Goal: Task Accomplishment & Management: Complete application form

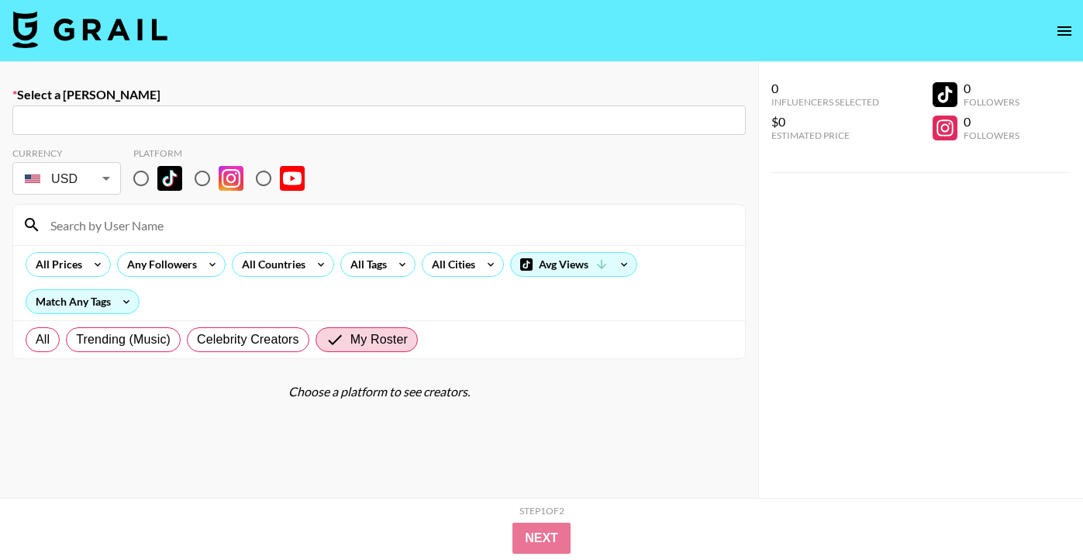
click at [89, 121] on input "text" at bounding box center [379, 121] width 715 height 18
paste input "[EMAIL_ADDRESS][DOMAIN_NAME]"
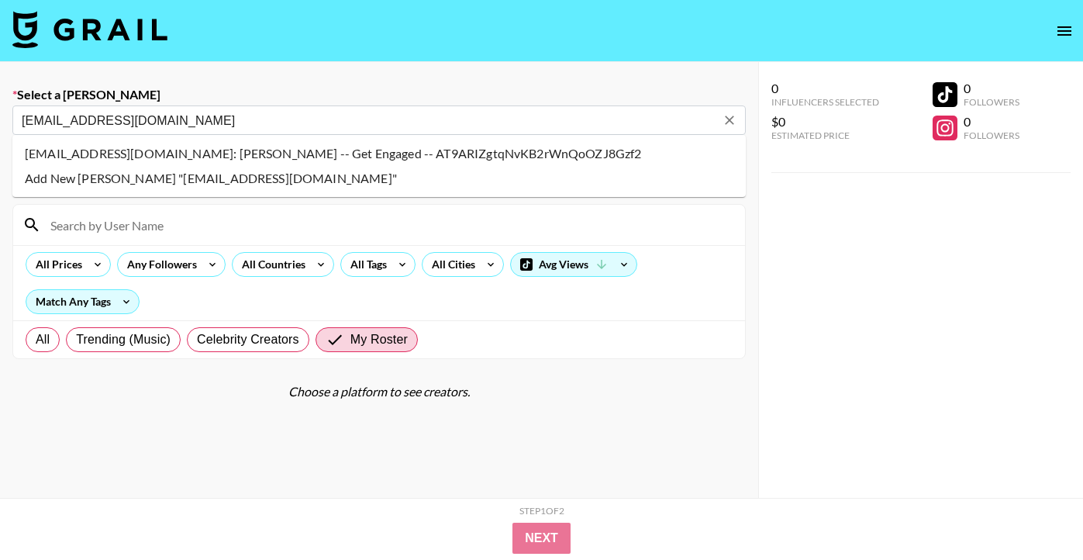
click at [158, 155] on li "ibaker@getengagedmedia.com: Imani Baker -- Get Engaged -- AT9ARIZgtqNvKB2rWnQoO…" at bounding box center [378, 153] width 733 height 25
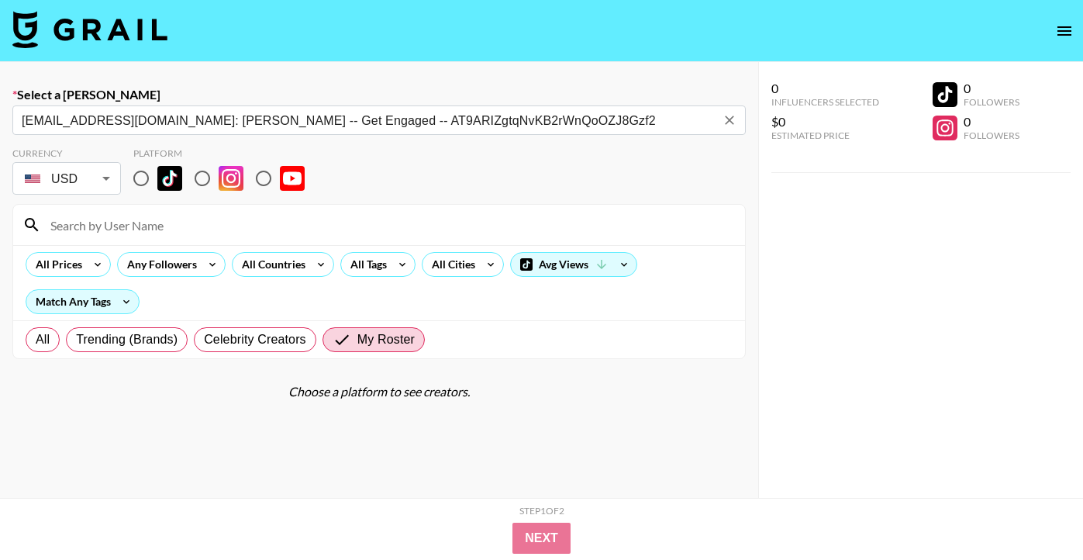
type input "ibaker@getengagedmedia.com: Imani Baker -- Get Engaged -- AT9ARIZgtqNvKB2rWnQoO…"
click at [134, 178] on input "radio" at bounding box center [141, 178] width 33 height 33
radio input "true"
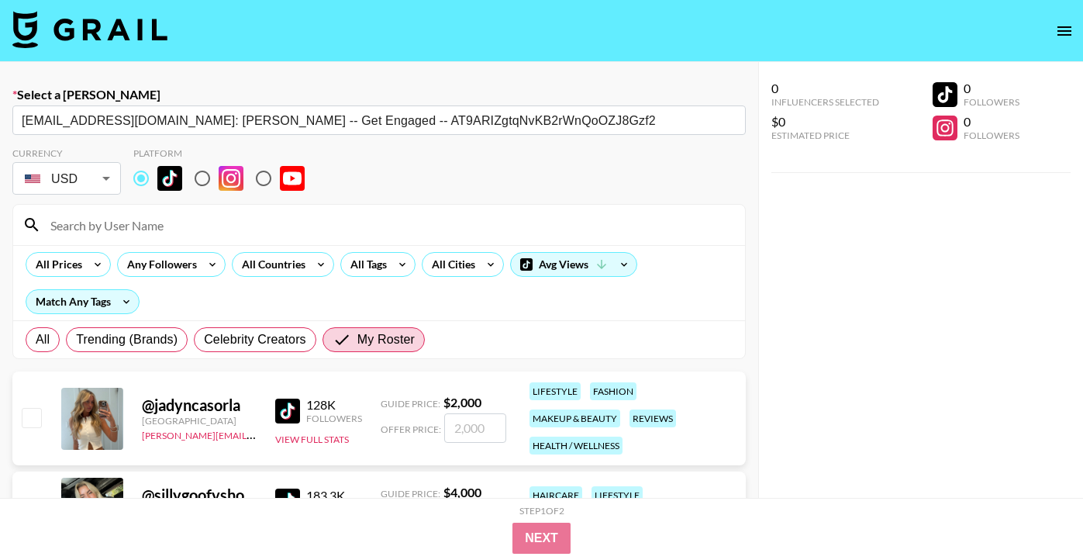
click at [141, 224] on input at bounding box center [388, 224] width 695 height 25
type input "sarahub"
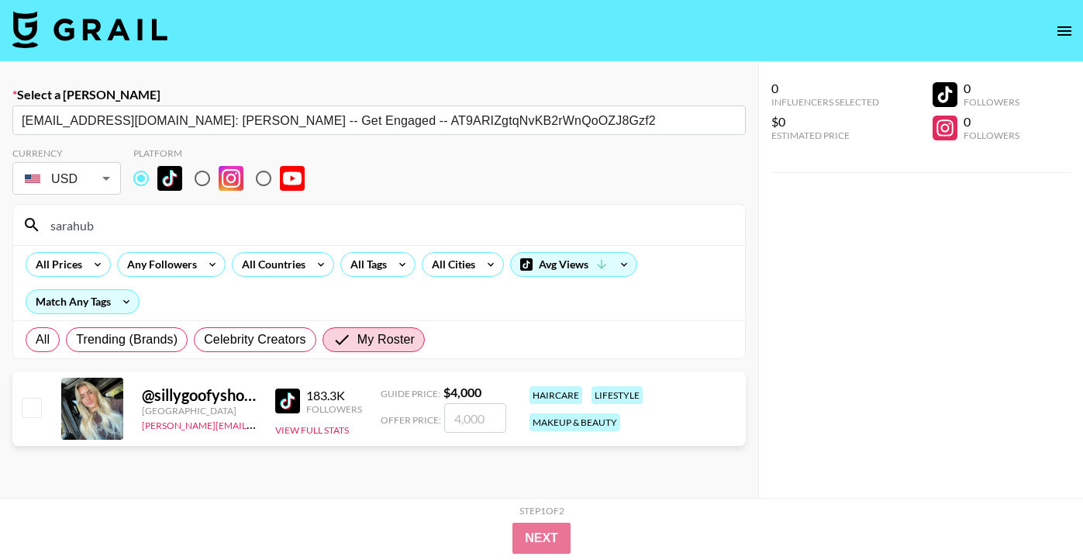
click at [36, 404] on input "checkbox" at bounding box center [31, 407] width 19 height 19
checkbox input "true"
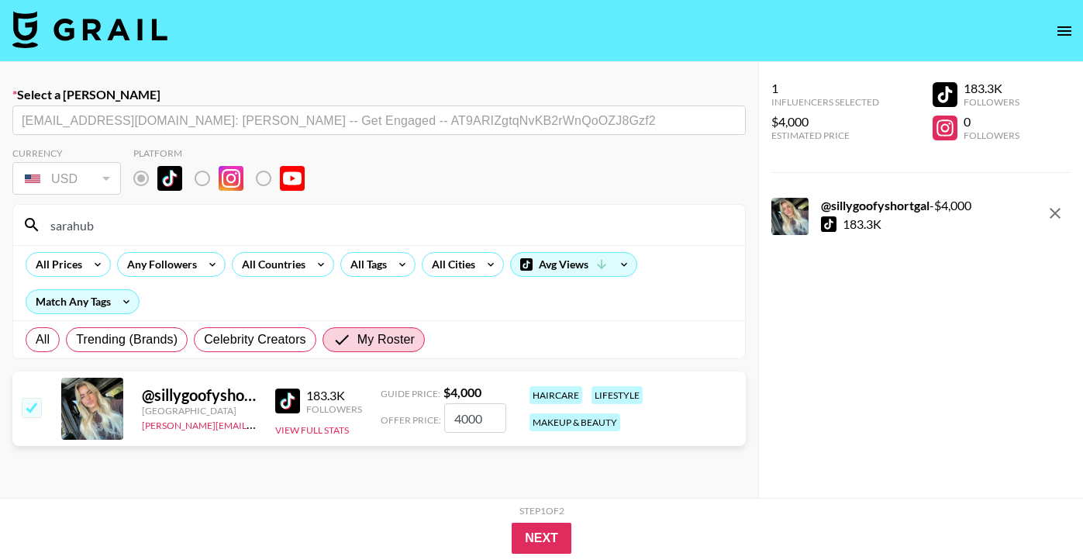
drag, startPoint x: 490, startPoint y: 414, endPoint x: 442, endPoint y: 420, distance: 48.5
click at [444, 420] on input "4000" at bounding box center [475, 417] width 62 height 29
type input "3000"
click at [551, 536] on button "Next" at bounding box center [542, 537] width 60 height 31
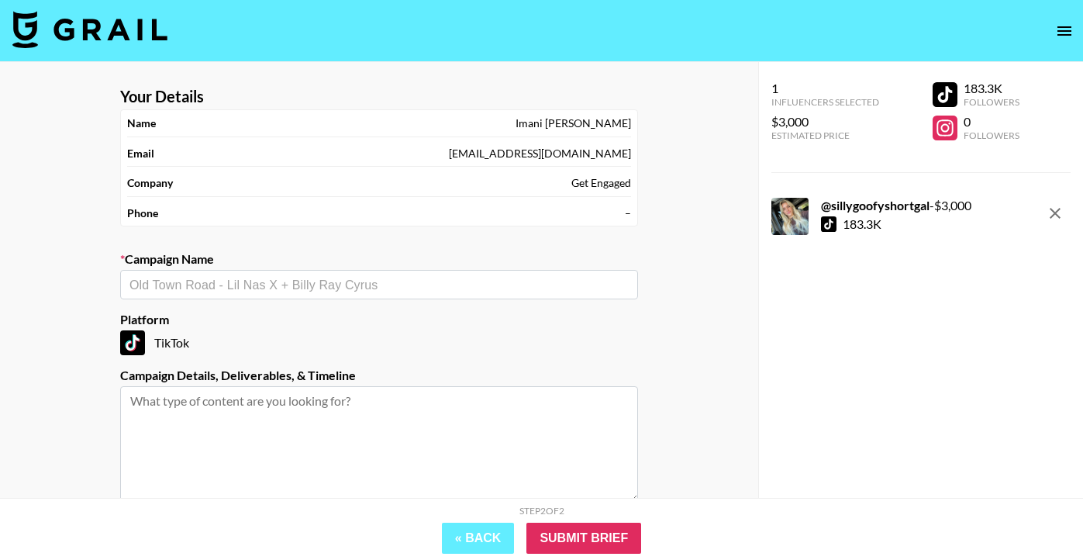
click at [232, 281] on input "text" at bounding box center [378, 285] width 499 height 18
click at [231, 284] on input "text" at bounding box center [378, 285] width 499 height 18
paste input "Sare x Salad & Go"
click at [262, 318] on li "Add New Campaign: "Sare x Salad & Go"" at bounding box center [379, 317] width 518 height 25
type input "Sare x Salad & Go"
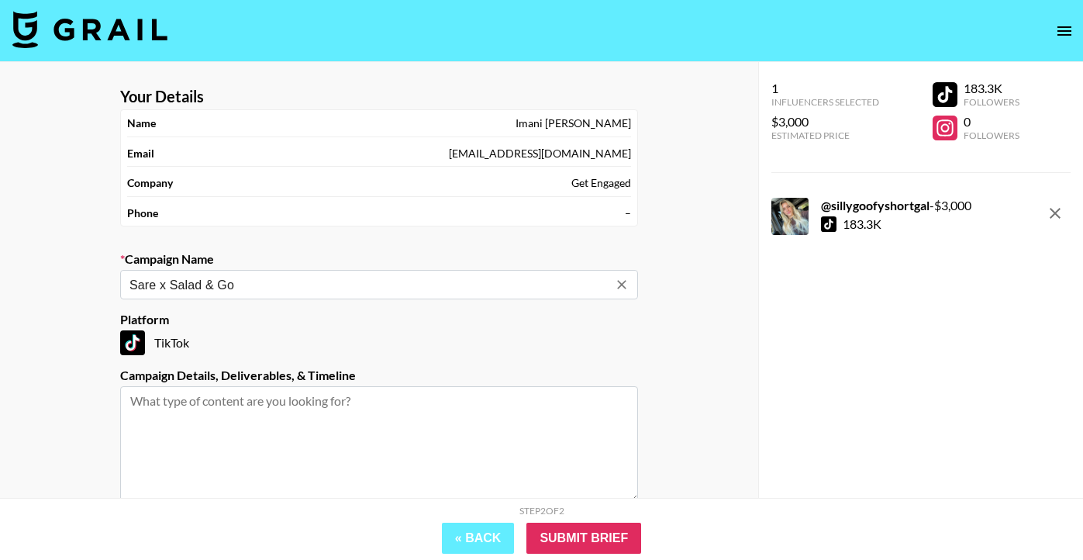
click at [227, 407] on textarea at bounding box center [379, 444] width 518 height 116
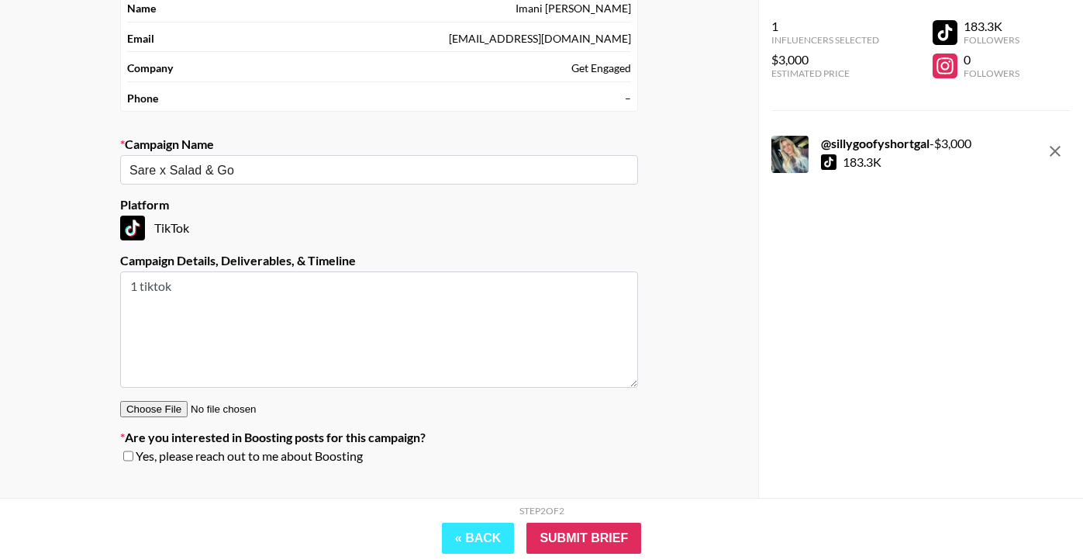
scroll to position [143, 0]
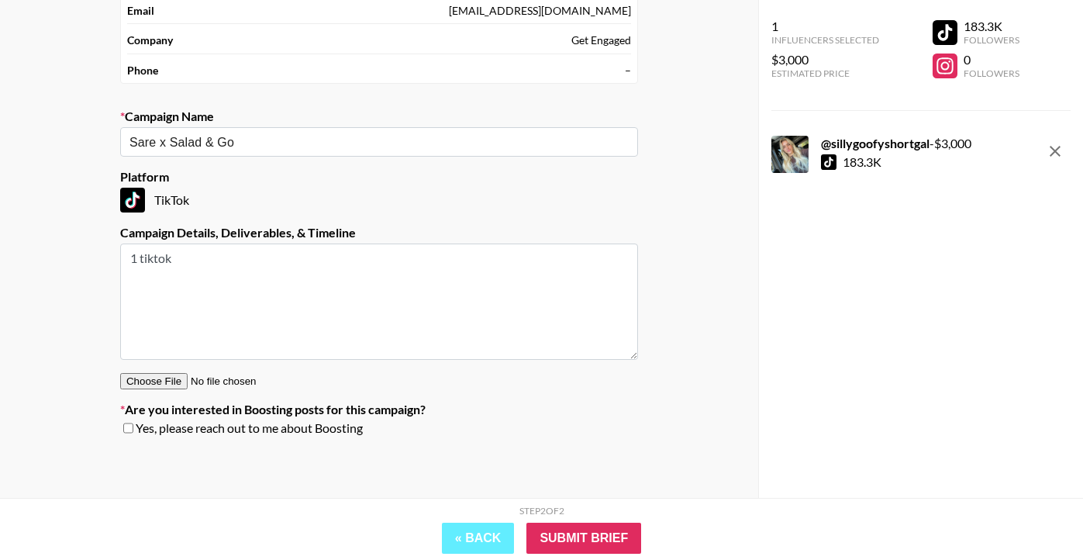
type textarea "1 tiktok"
click at [125, 429] on input "checkbox" at bounding box center [128, 427] width 10 height 11
checkbox input "true"
click at [541, 533] on input "Submit Brief" at bounding box center [583, 537] width 115 height 31
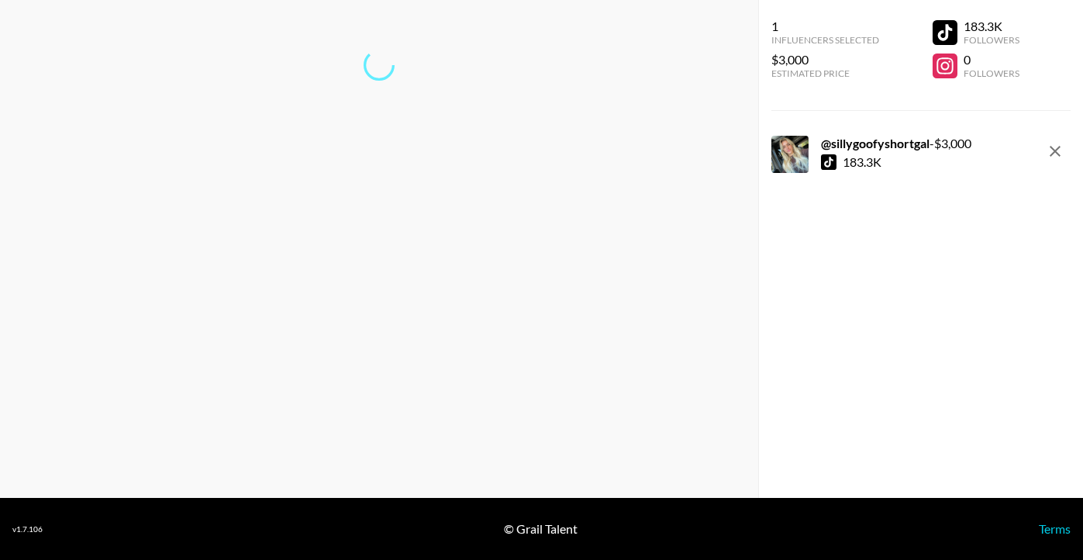
scroll to position [62, 0]
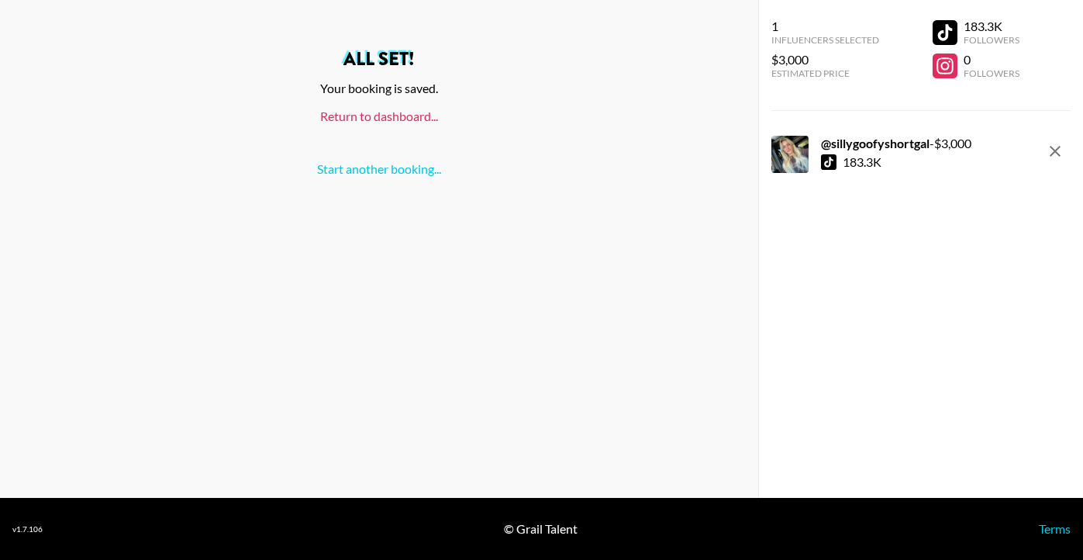
click at [405, 121] on link "Return to dashboard..." at bounding box center [379, 116] width 118 height 15
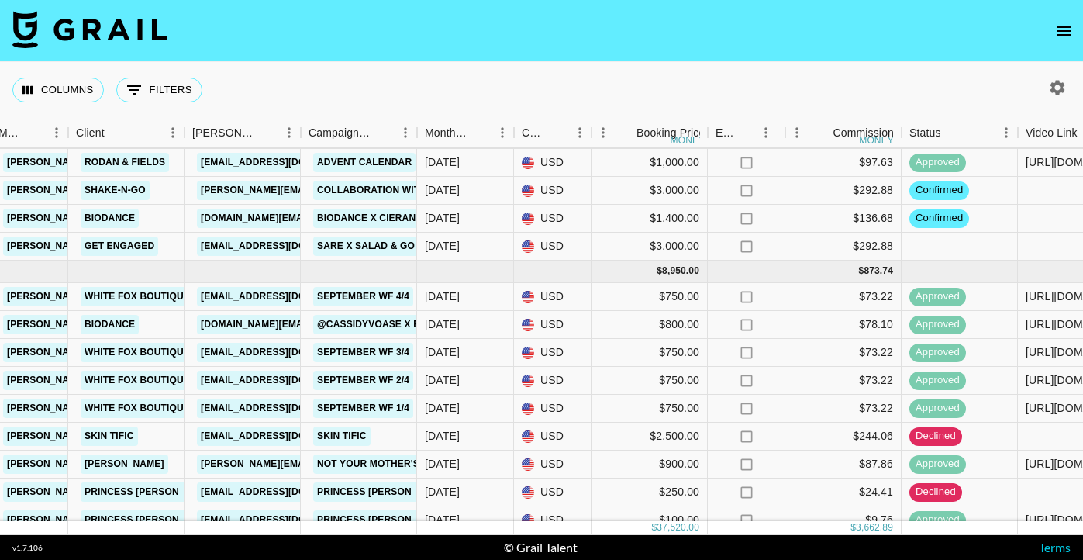
scroll to position [0, 447]
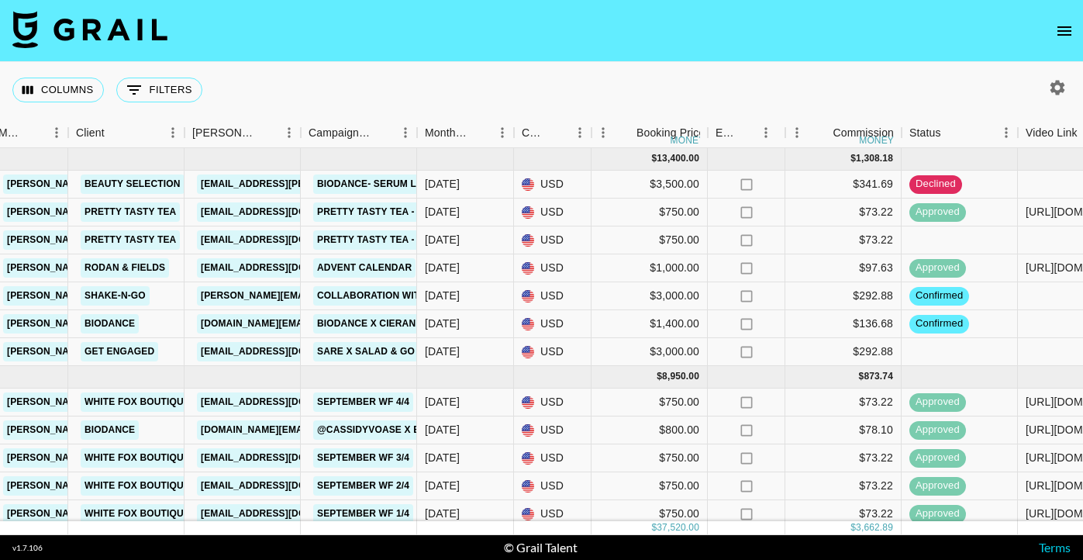
click at [1049, 89] on icon "button" at bounding box center [1057, 87] width 19 height 19
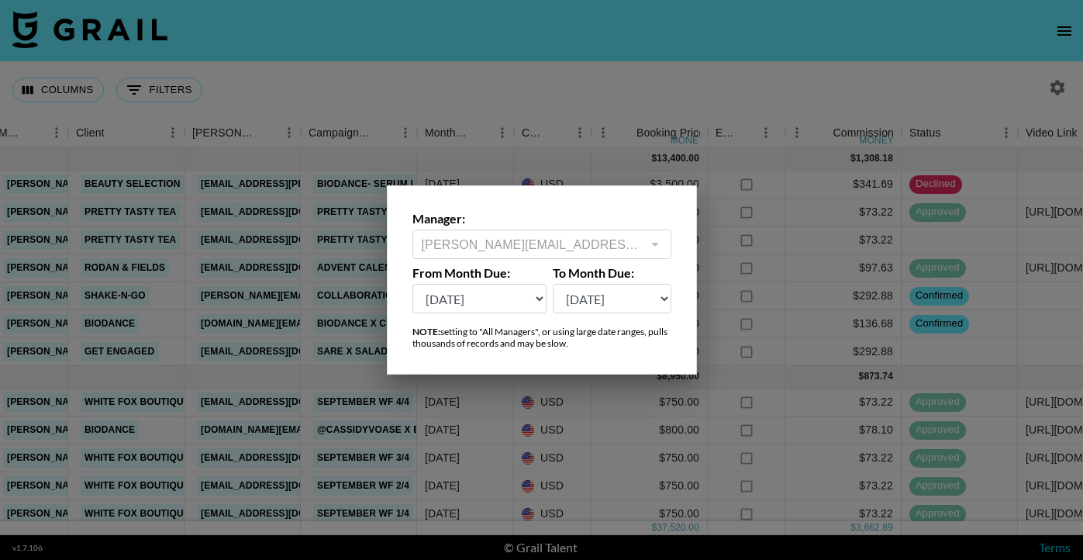
click at [482, 302] on select "Oct '26 Sep '26 Aug '26 Jul '26 Jun '26 May '26 Apr '26 Mar '26 Feb '26 Jan '26…" at bounding box center [479, 298] width 135 height 29
select select "Feb '25"
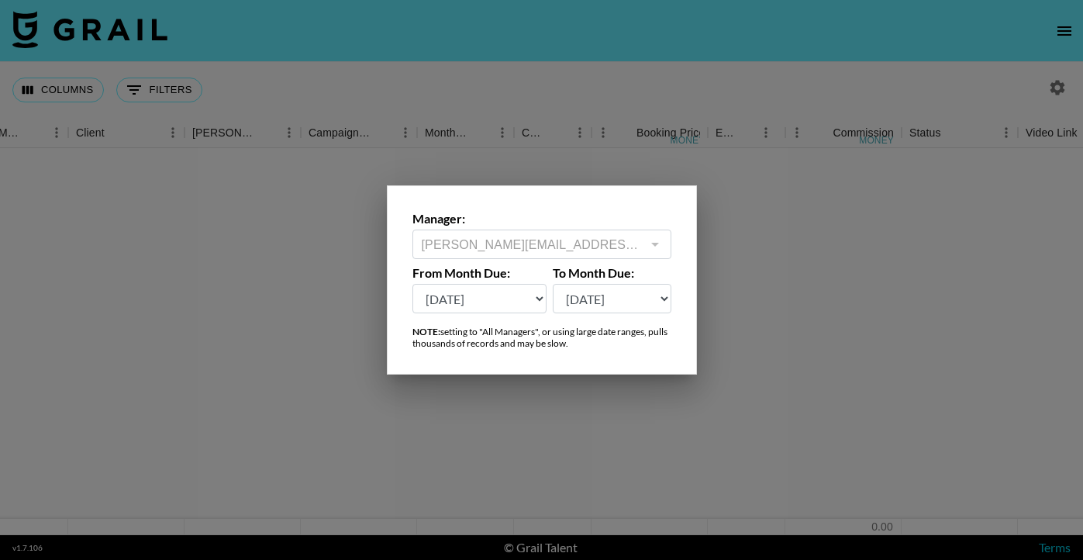
click at [777, 79] on div at bounding box center [541, 280] width 1083 height 560
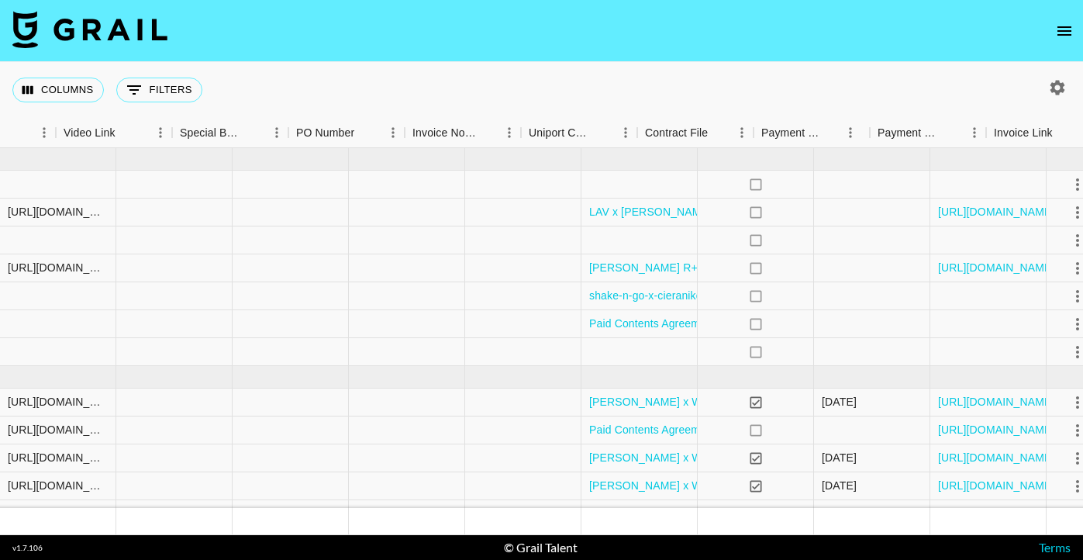
scroll to position [0, 1491]
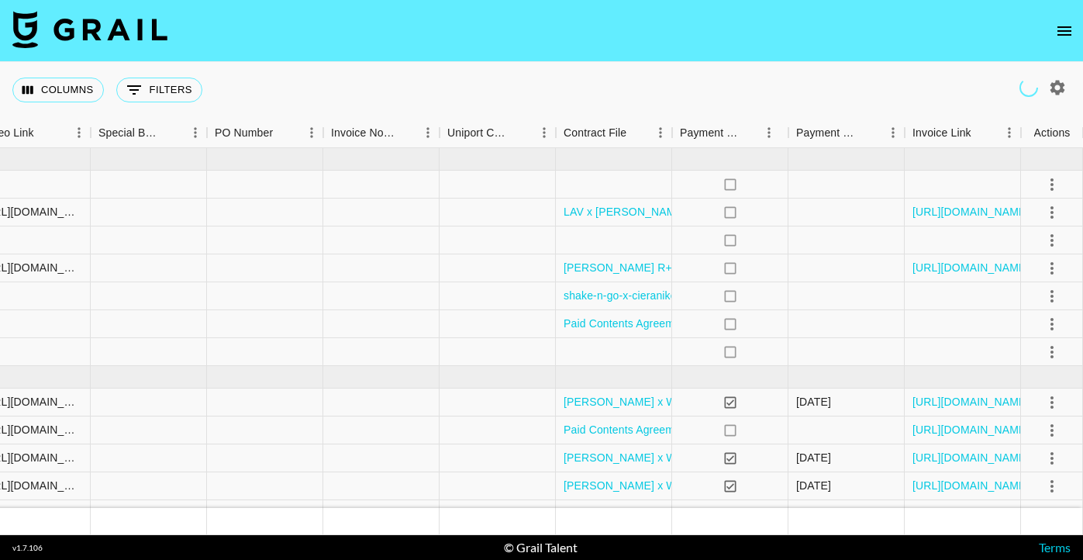
click at [1062, 34] on icon "open drawer" at bounding box center [1064, 30] width 14 height 9
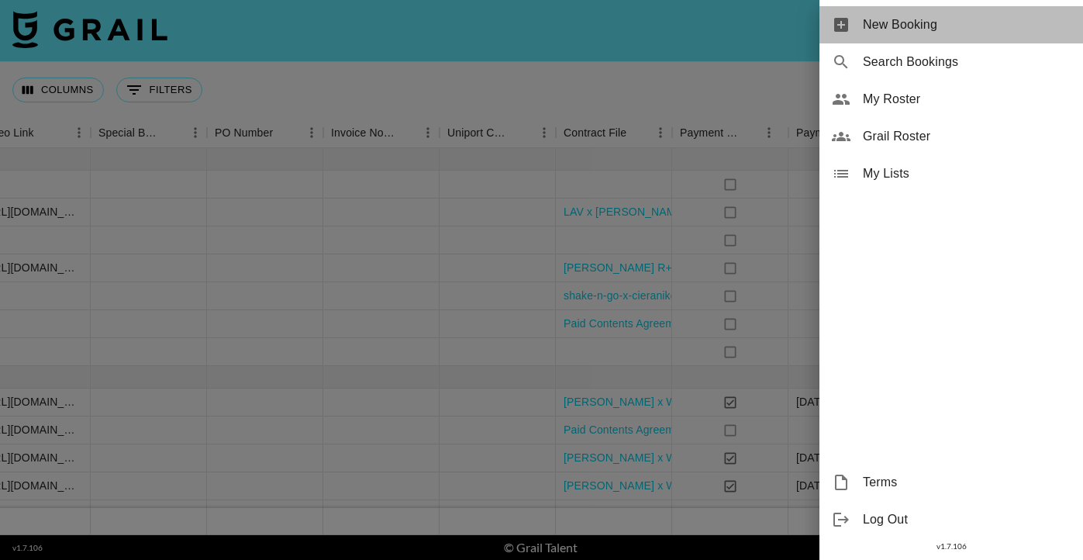
click at [981, 33] on span "New Booking" at bounding box center [967, 25] width 208 height 19
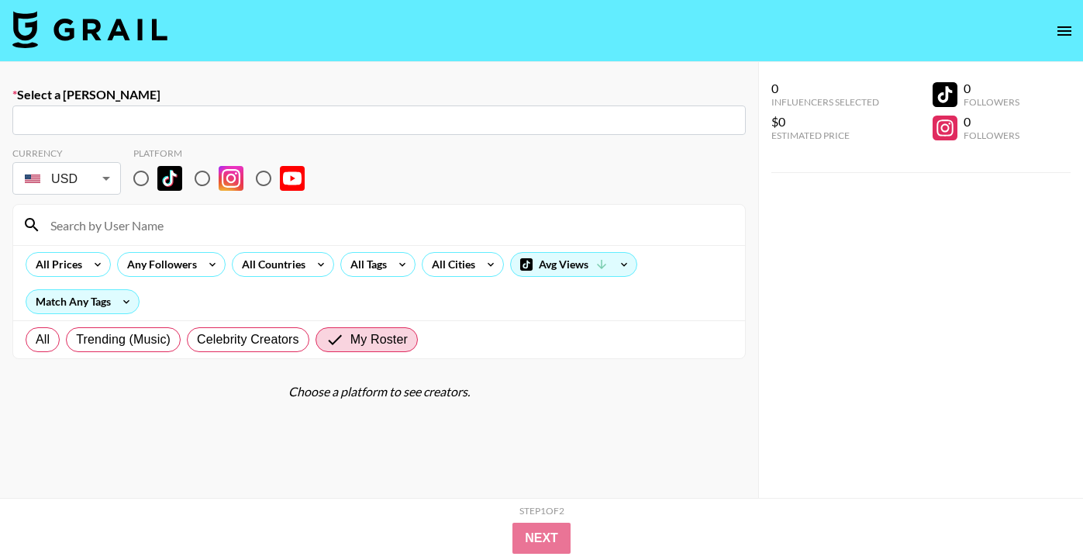
click at [202, 109] on div "​" at bounding box center [378, 119] width 733 height 29
click at [198, 126] on input "text" at bounding box center [379, 121] width 715 height 18
type input "pr@whitefoxboutique.com: Tiana McLennan -- White Fox Boutique -- nXXP1fiE9AWSIV…"
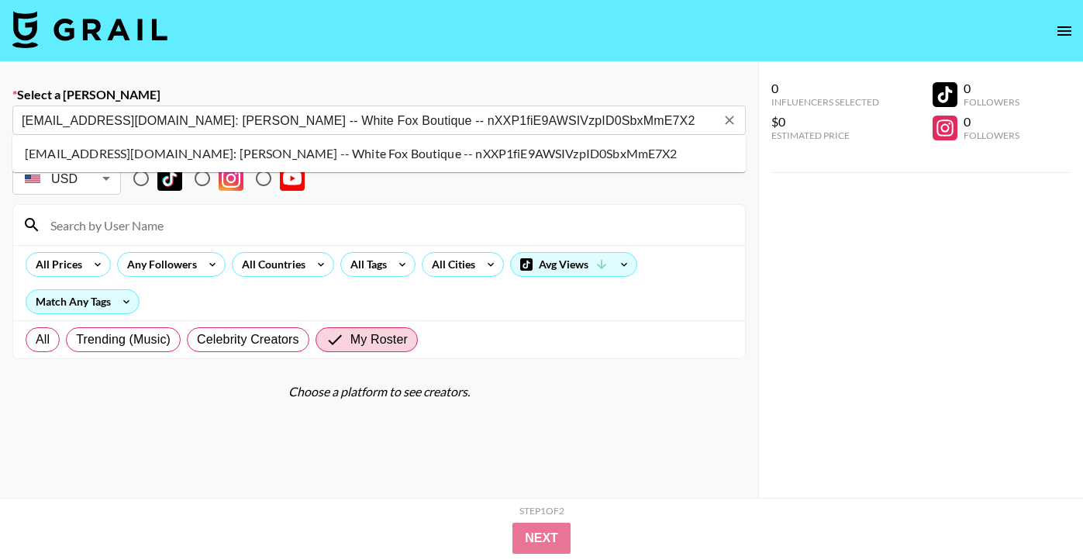
click at [181, 148] on li "pr@whitefoxboutique.com: Tiana McLennan -- White Fox Boutique -- nXXP1fiE9AWSIV…" at bounding box center [378, 153] width 733 height 25
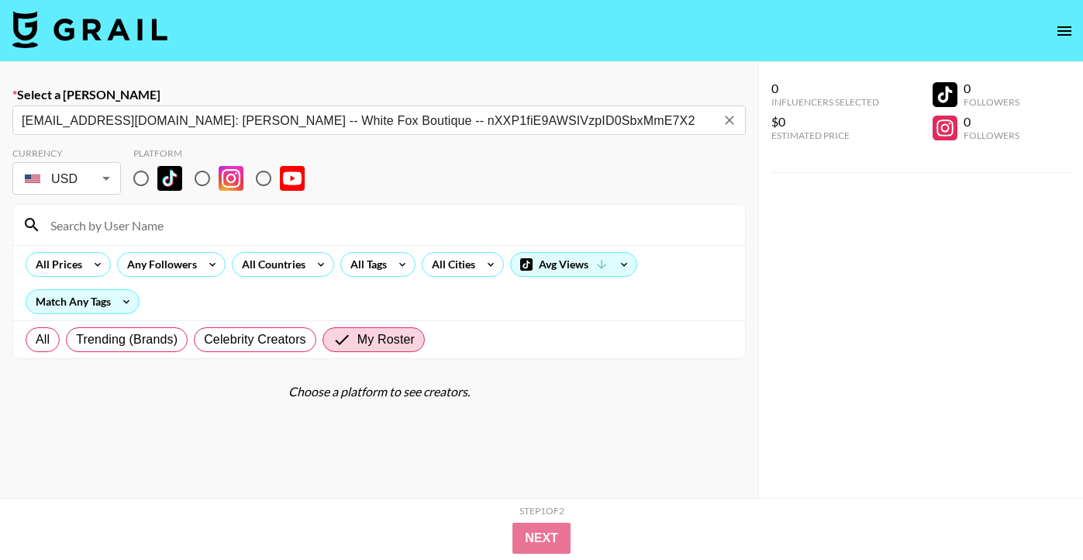
click at [143, 174] on input "radio" at bounding box center [141, 178] width 33 height 33
radio input "true"
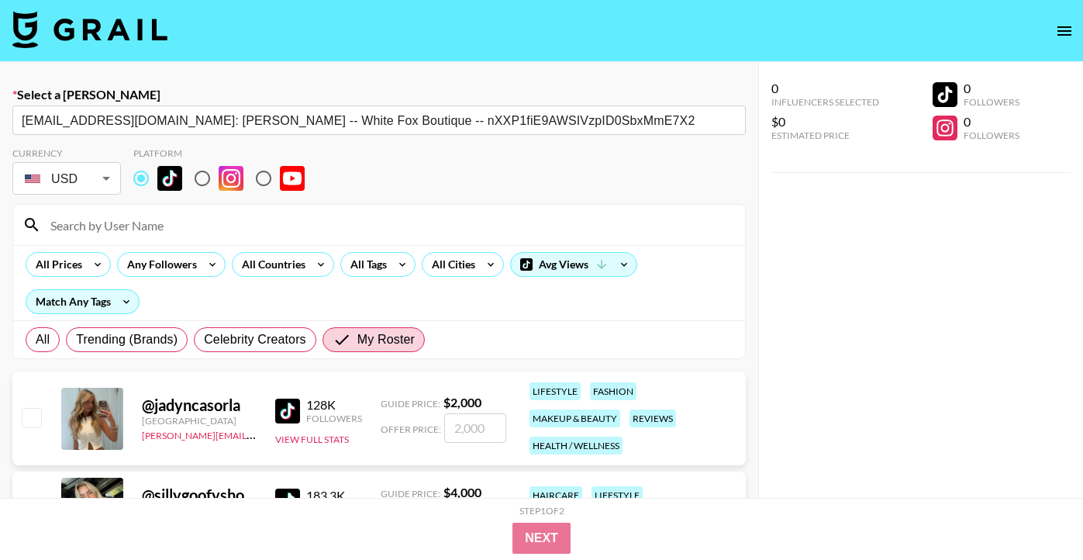
click at [146, 229] on input at bounding box center [388, 224] width 695 height 25
type input "macy"
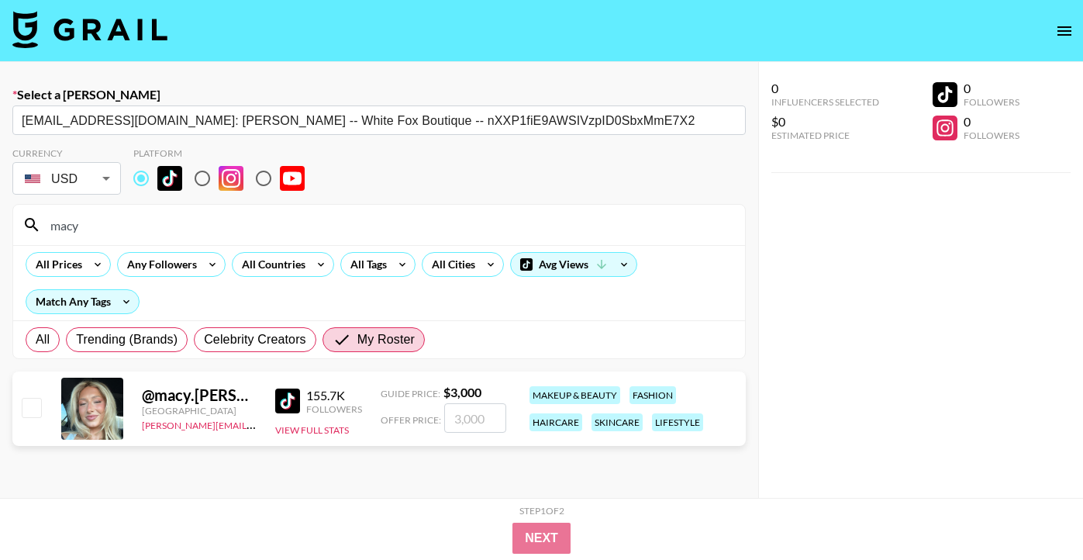
click at [33, 408] on input "checkbox" at bounding box center [31, 407] width 19 height 19
checkbox input "true"
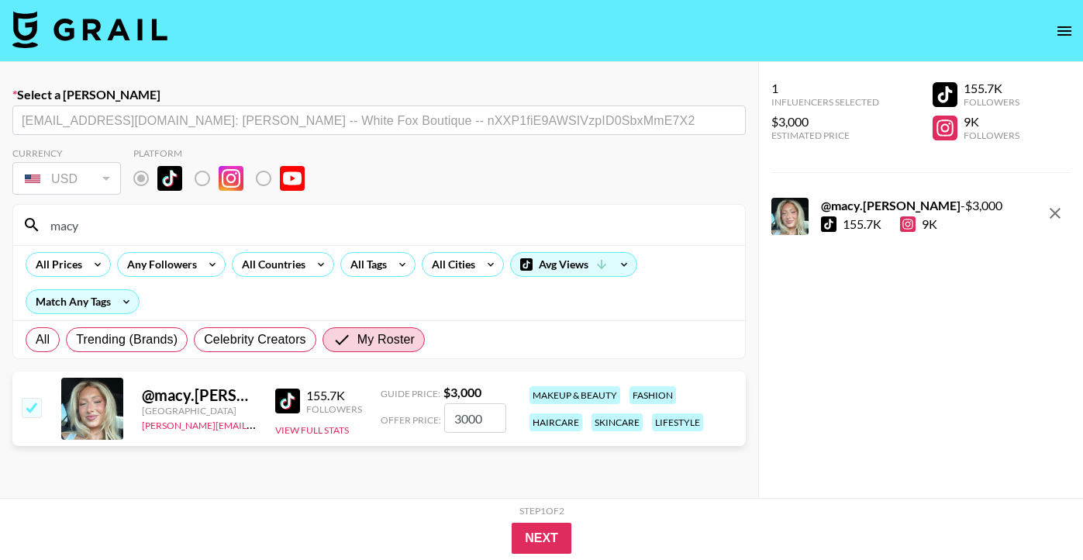
click at [482, 415] on input "3000" at bounding box center [475, 417] width 62 height 29
type input "3"
checkbox input "false"
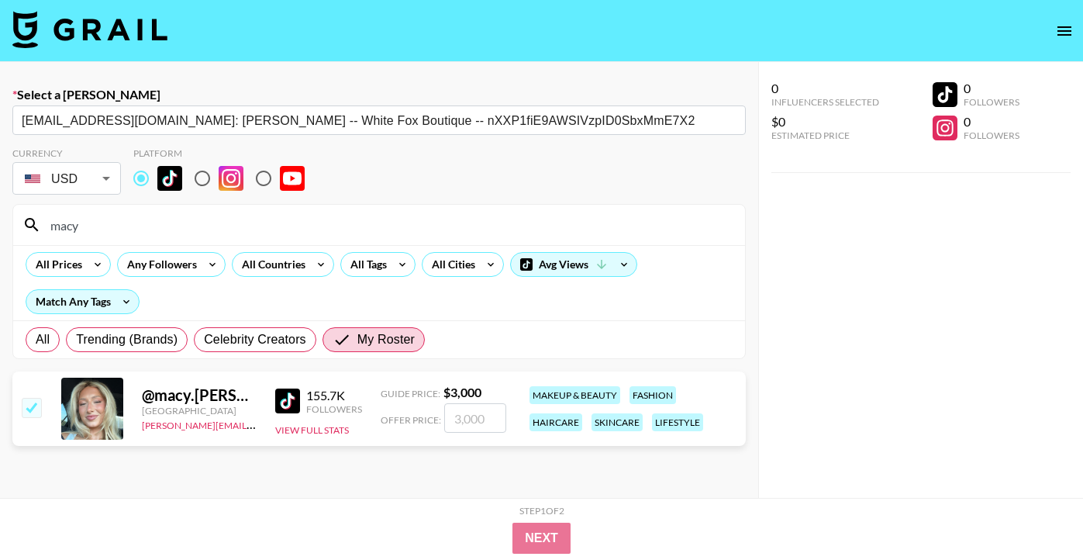
checkbox input "true"
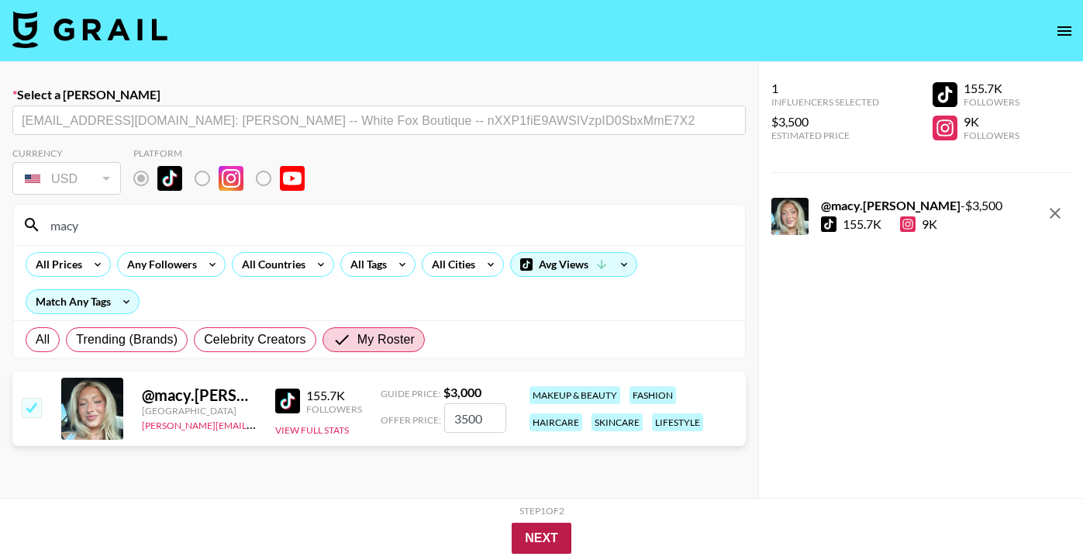
type input "3500"
click at [552, 533] on button "Next" at bounding box center [542, 537] width 60 height 31
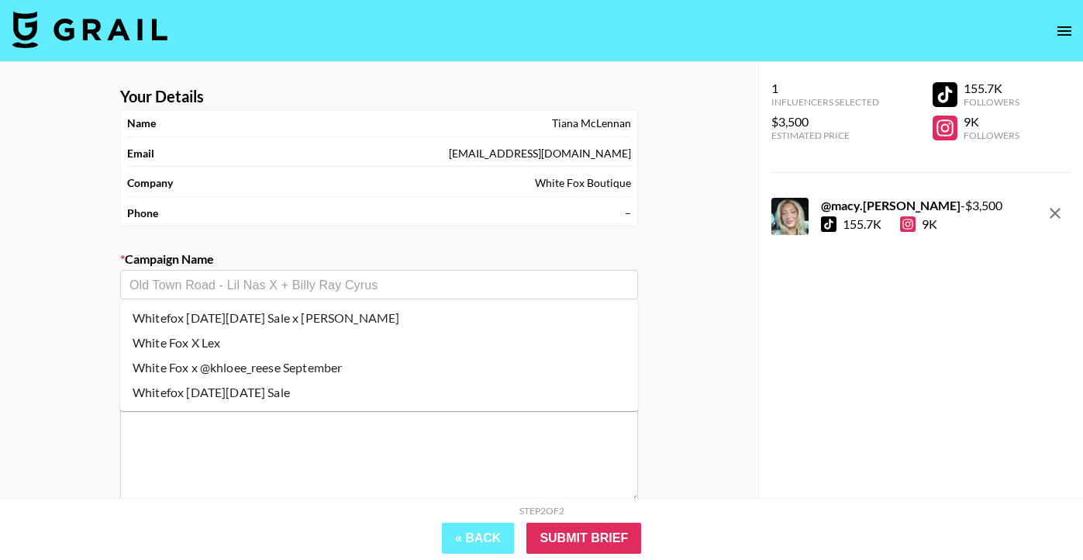
click at [184, 290] on input "text" at bounding box center [378, 285] width 499 height 18
click at [192, 323] on li "Whitefox Black Friday Sale x Sadie" at bounding box center [379, 317] width 518 height 25
type input "Whitefox Black Friday Sale x Sadie"
type textarea "TikTok -- TikTok -- 1 x Dedicated TikTok Video (Haul) 1 x Integrated TikTok Vid…"
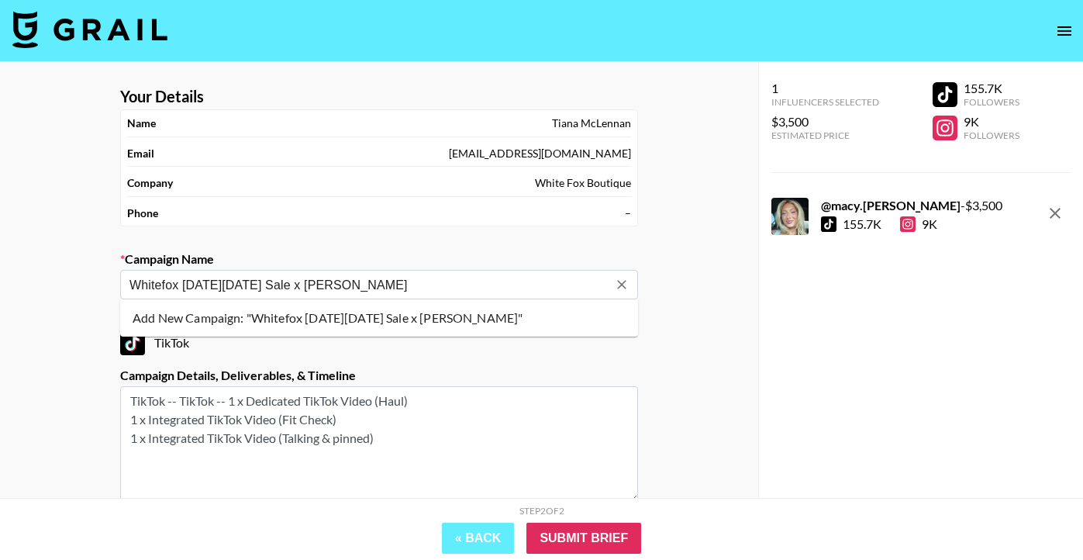
click at [338, 319] on li "Add New Campaign: "Whitefox Black Friday Sale x Macy Loe"" at bounding box center [379, 317] width 518 height 25
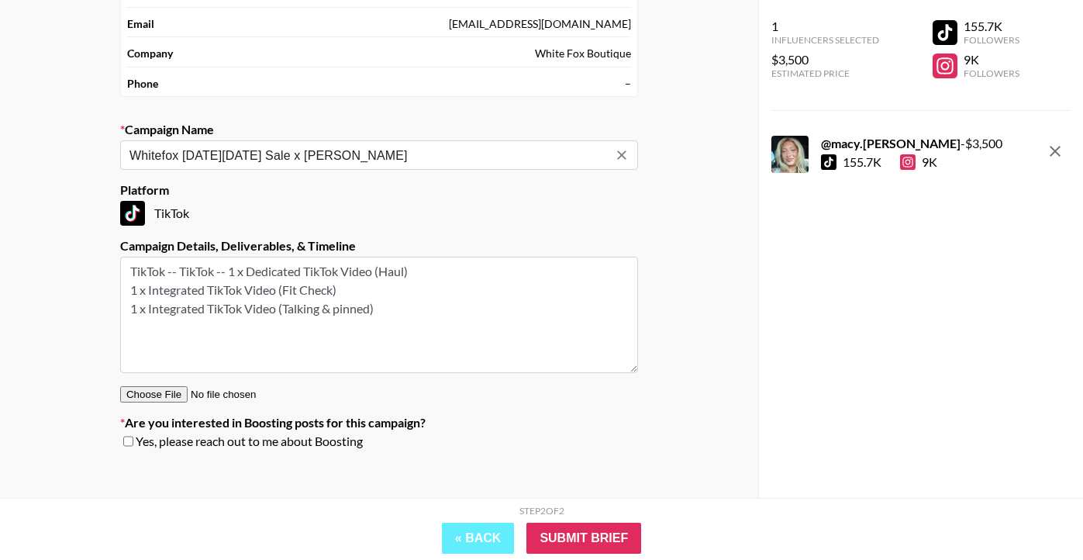
scroll to position [143, 0]
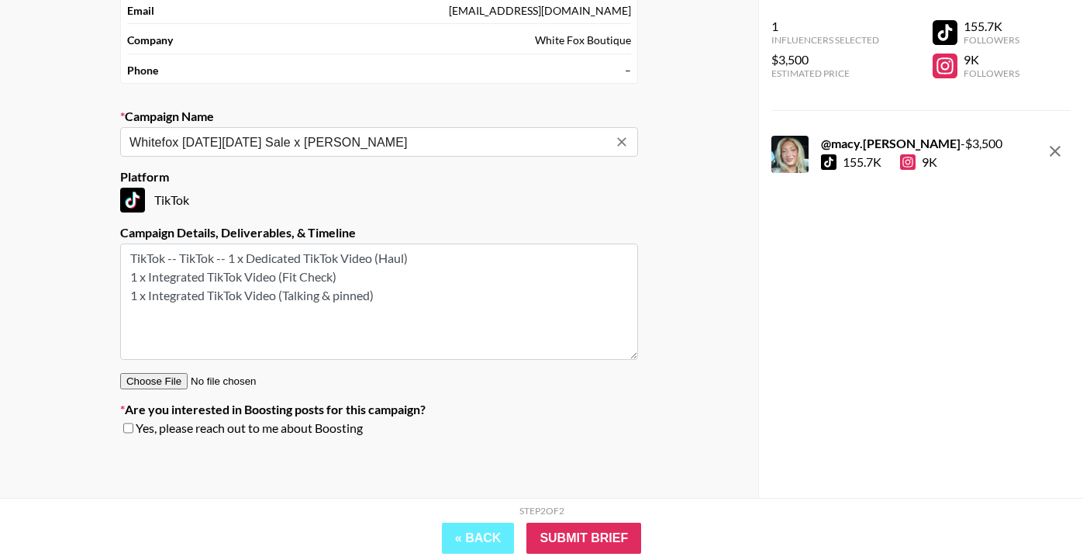
type input "Whitefox [DATE][DATE] Sale x [PERSON_NAME]"
click at [125, 428] on input "checkbox" at bounding box center [128, 427] width 10 height 11
checkbox input "true"
drag, startPoint x: 382, startPoint y: 295, endPoint x: 326, endPoint y: 298, distance: 56.6
click at [326, 298] on textarea "TikTok -- TikTok -- 1 x Dedicated TikTok Video (Haul) 1 x Integrated TikTok Vid…" at bounding box center [379, 301] width 518 height 116
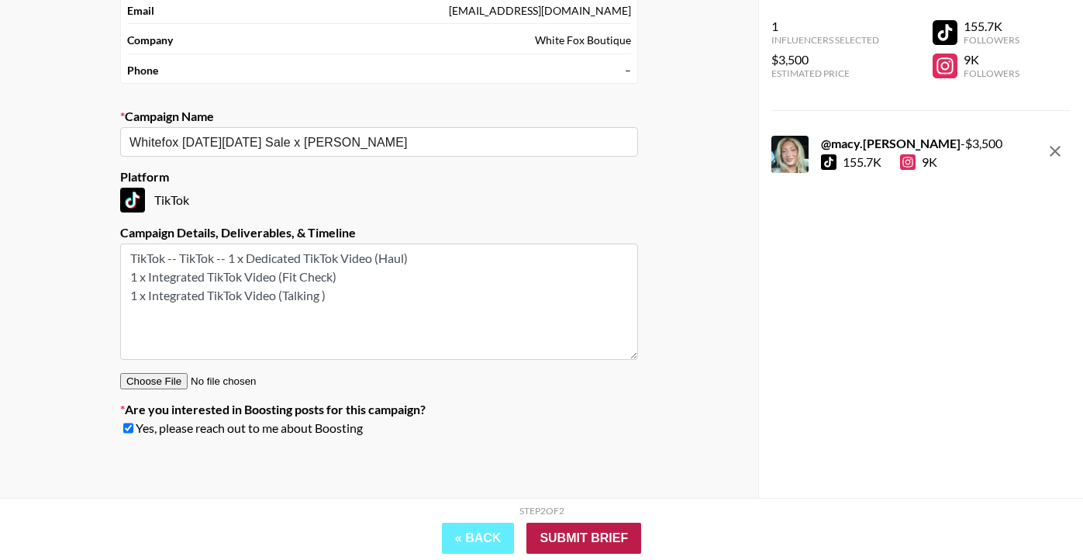
type textarea "TikTok -- TikTok -- 1 x Dedicated TikTok Video (Haul) 1 x Integrated TikTok Vid…"
click at [591, 536] on input "Submit Brief" at bounding box center [583, 537] width 115 height 31
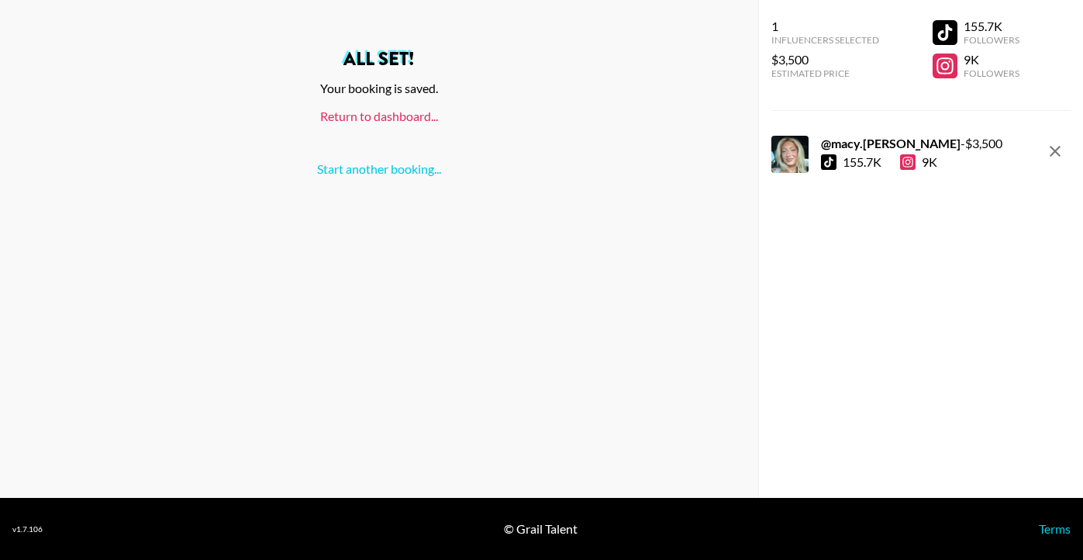
click at [379, 114] on link "Return to dashboard..." at bounding box center [379, 116] width 118 height 15
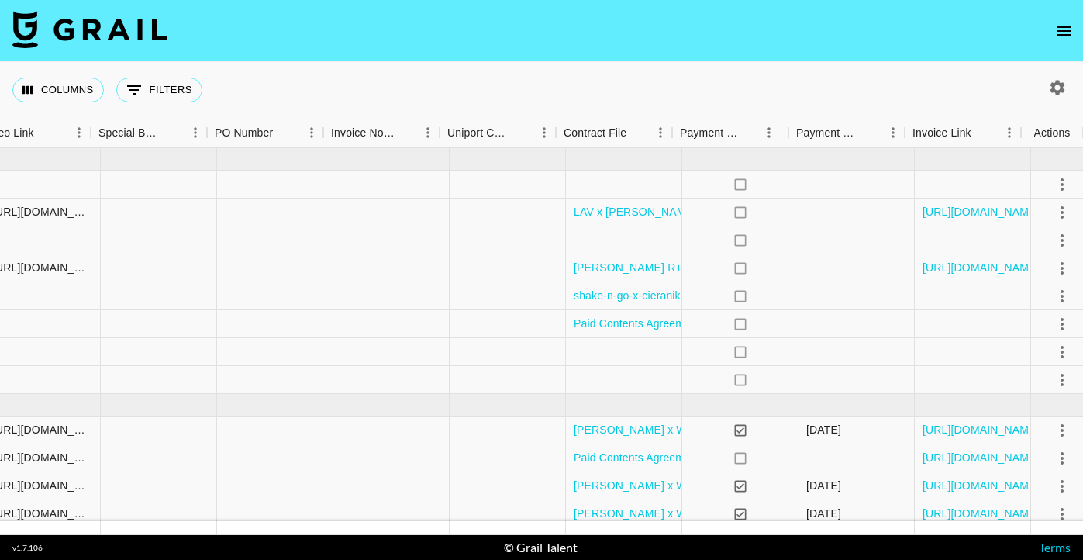
scroll to position [0, 1491]
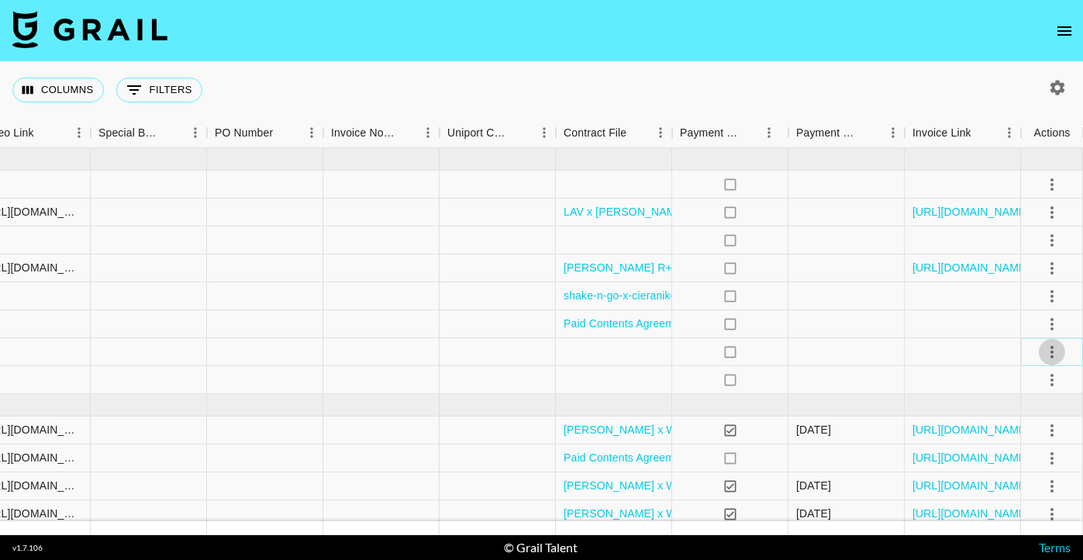
click at [1060, 343] on icon "select merge strategy" at bounding box center [1052, 352] width 19 height 19
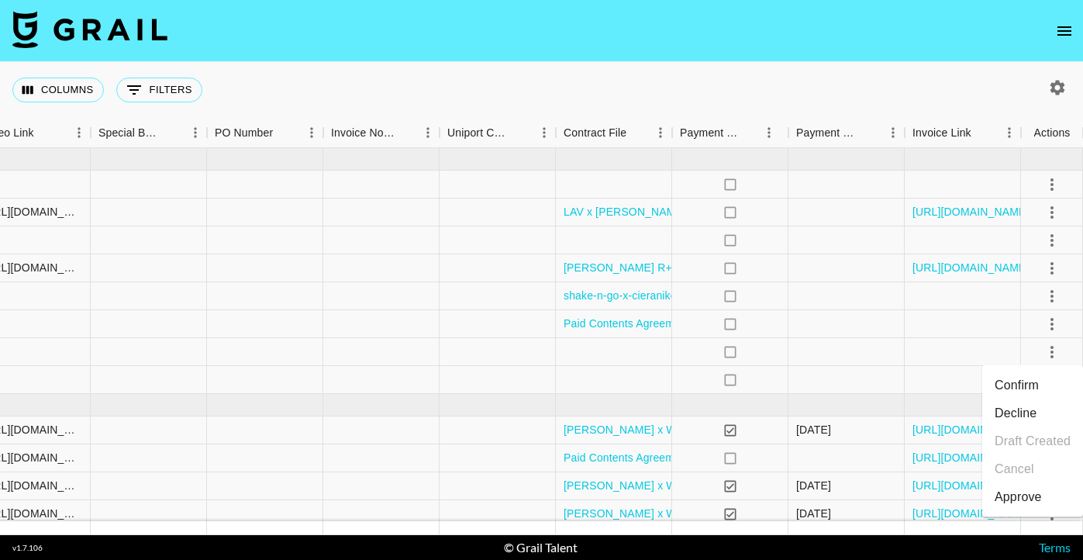
click at [1045, 376] on li "Confirm" at bounding box center [1032, 385] width 101 height 28
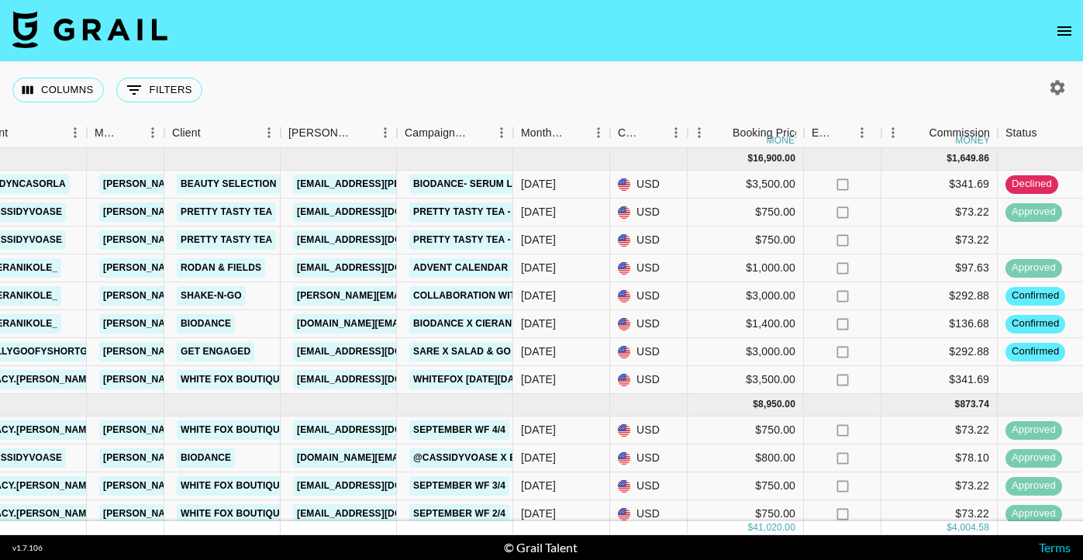
scroll to position [0, 349]
